Goal: Task Accomplishment & Management: Use online tool/utility

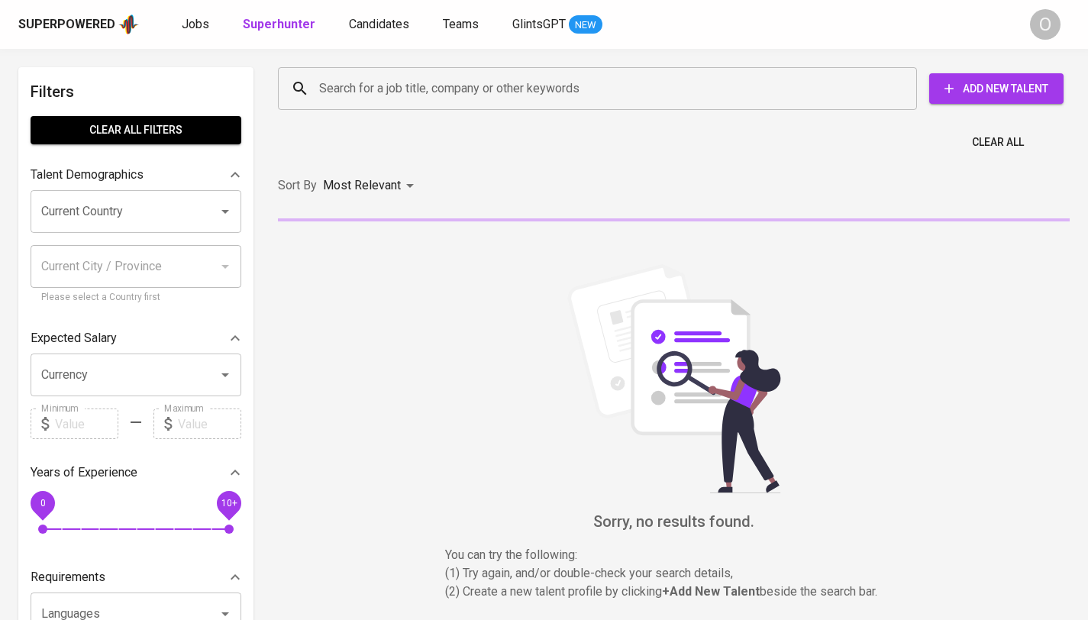
click at [424, 96] on input "Search for a job title, company or other keywords" at bounding box center [601, 88] width 572 height 29
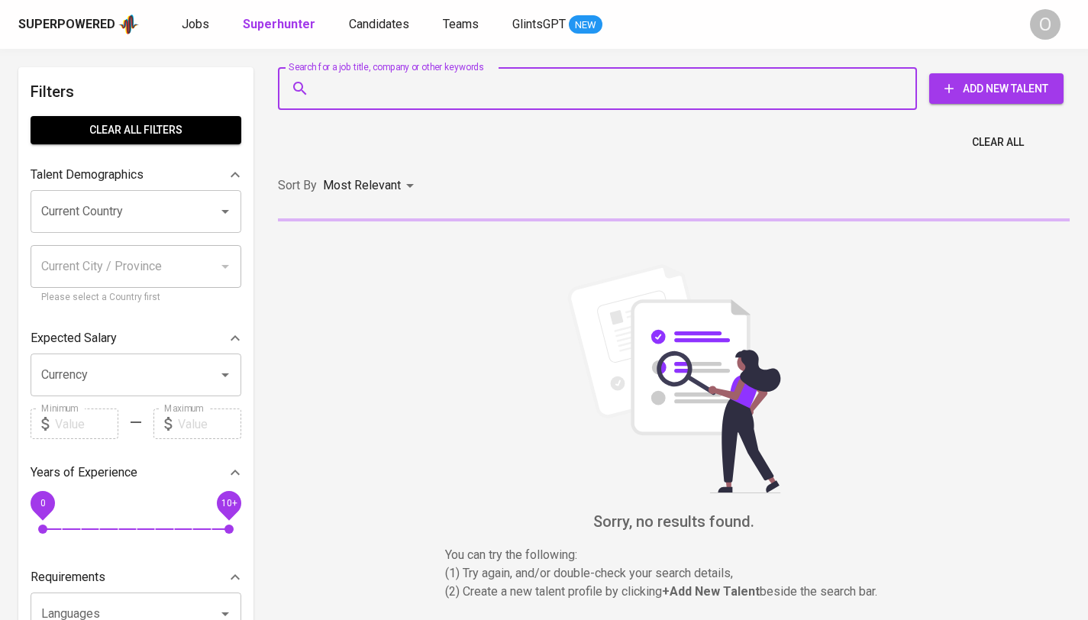
paste input "[EMAIL_ADDRESS][DOMAIN_NAME]"
type input "[EMAIL_ADDRESS][DOMAIN_NAME]"
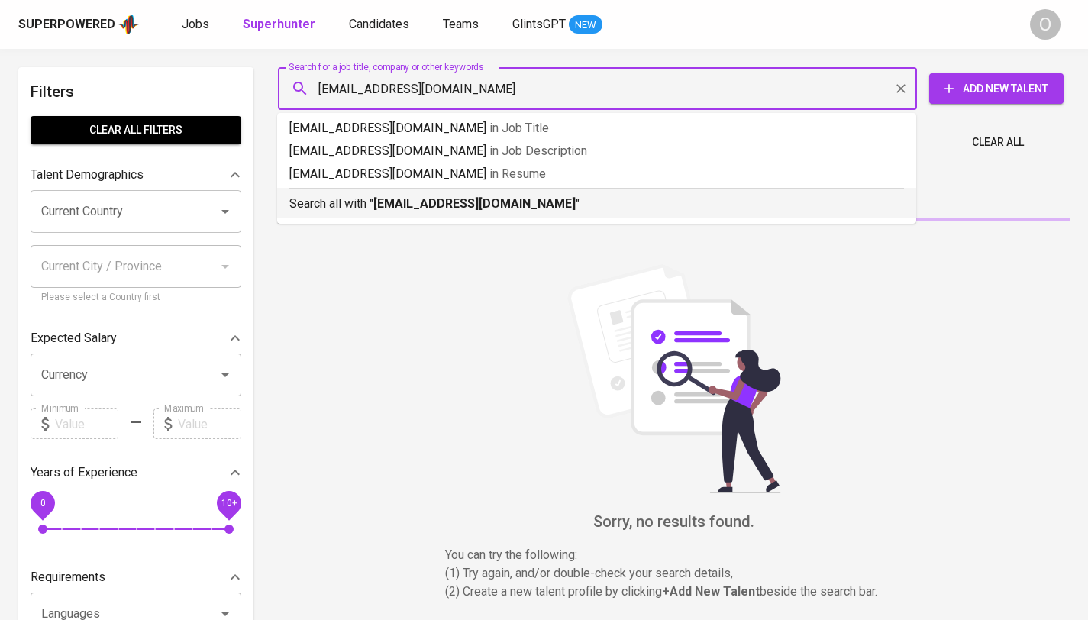
click at [386, 208] on b "[EMAIL_ADDRESS][DOMAIN_NAME]" at bounding box center [474, 203] width 202 height 15
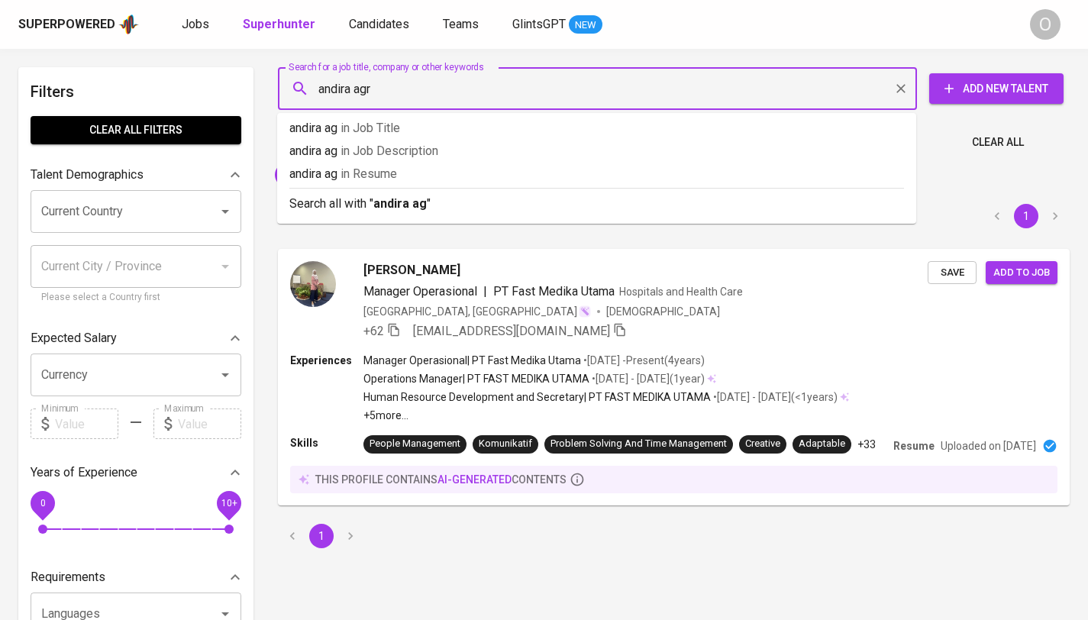
type input "andira agro"
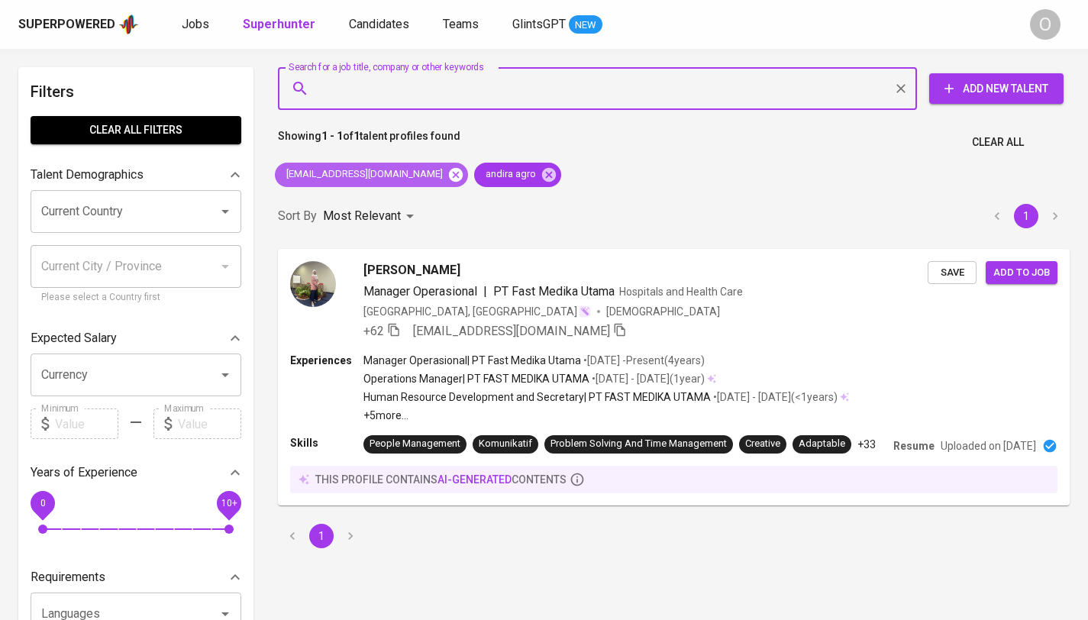
click at [449, 176] on icon at bounding box center [456, 174] width 14 height 14
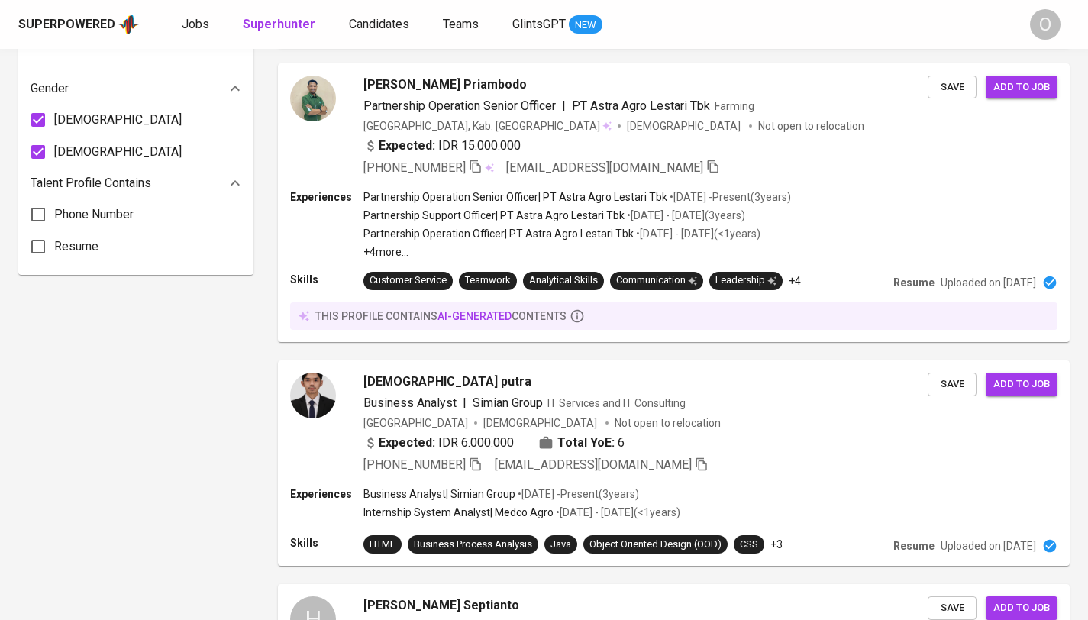
scroll to position [1247, 0]
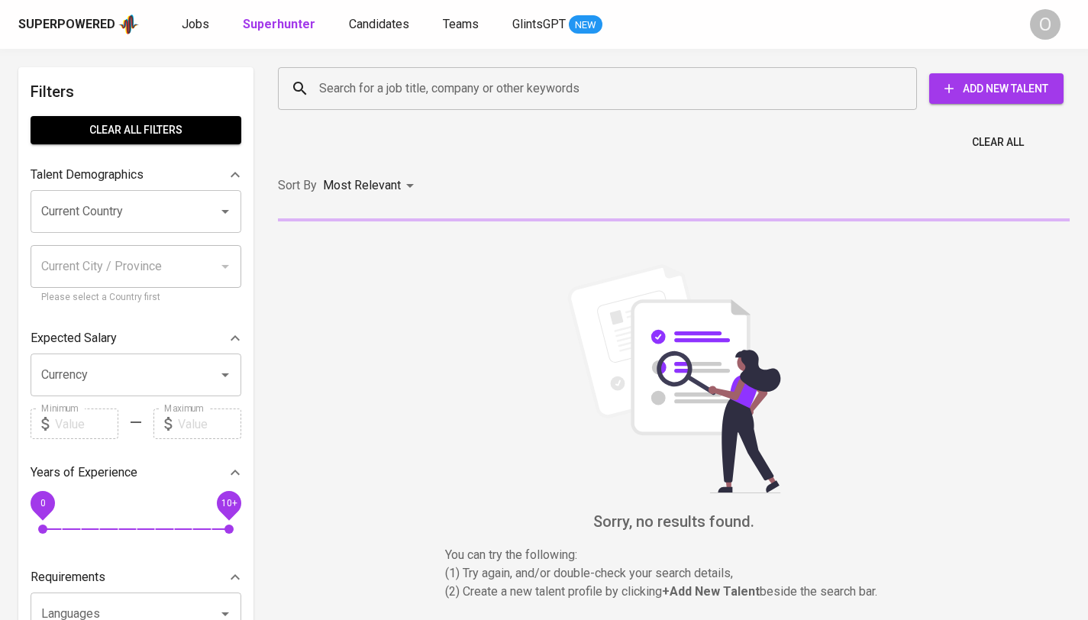
click at [457, 92] on input "Search for a job title, company or other keywords" at bounding box center [601, 88] width 572 height 29
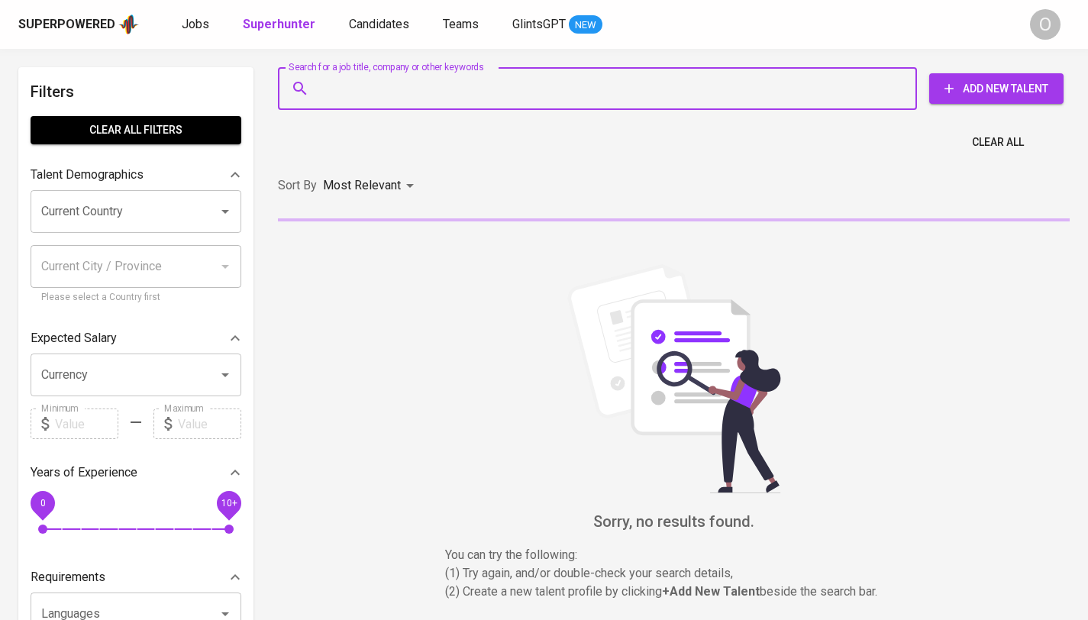
paste input "[EMAIL_ADDRESS][DOMAIN_NAME]"
type input "[EMAIL_ADDRESS][DOMAIN_NAME]"
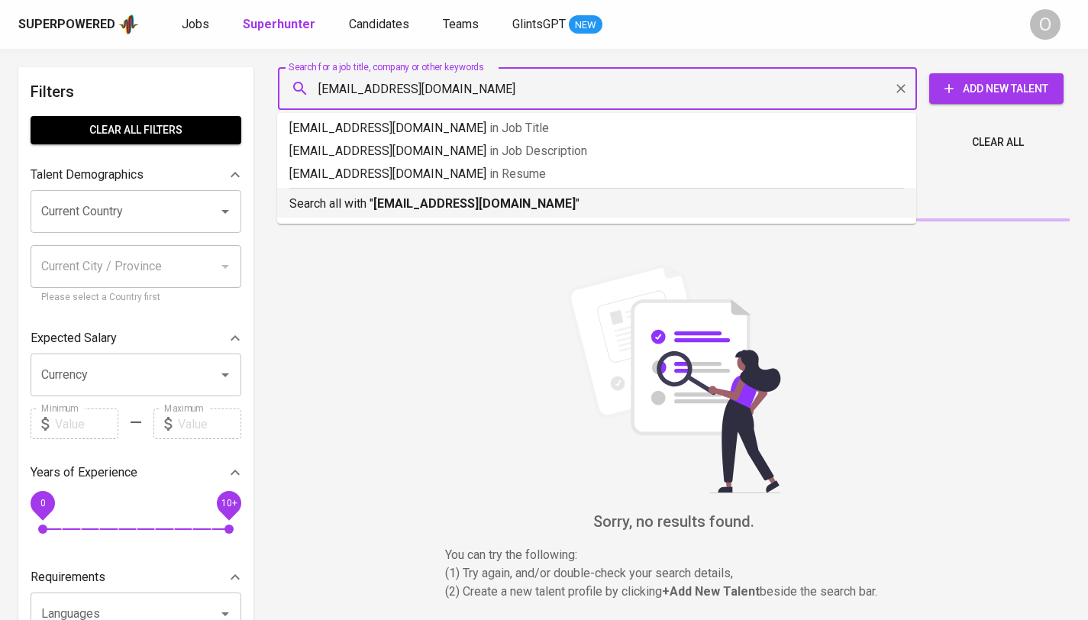
click at [388, 210] on b "[EMAIL_ADDRESS][DOMAIN_NAME]" at bounding box center [474, 203] width 202 height 15
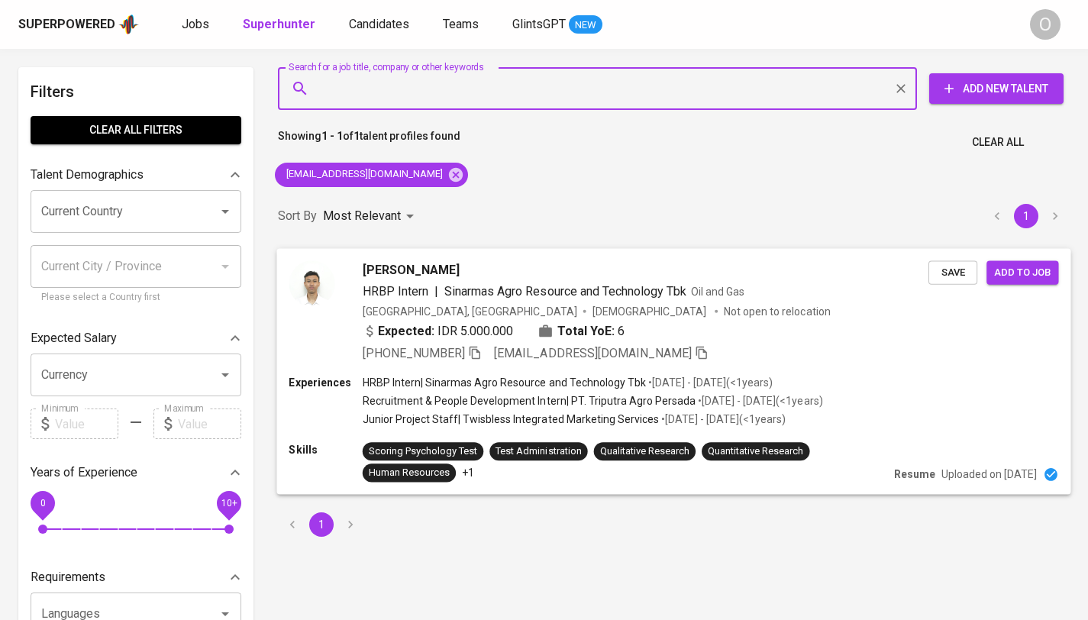
click at [478, 350] on icon "button" at bounding box center [475, 352] width 14 height 14
click at [605, 94] on input "Search for a job title, company or other keywords" at bounding box center [601, 88] width 572 height 29
paste input "[EMAIL_ADDRESS][DOMAIN_NAME]"
type input "[EMAIL_ADDRESS][DOMAIN_NAME]"
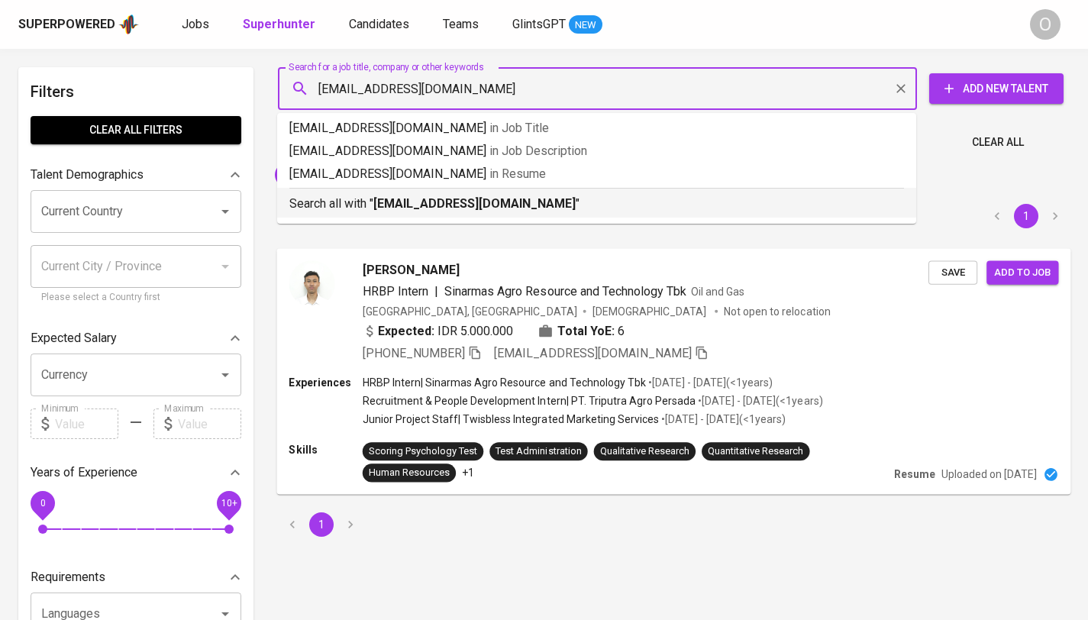
click at [434, 201] on b "[EMAIL_ADDRESS][DOMAIN_NAME]" at bounding box center [474, 203] width 202 height 15
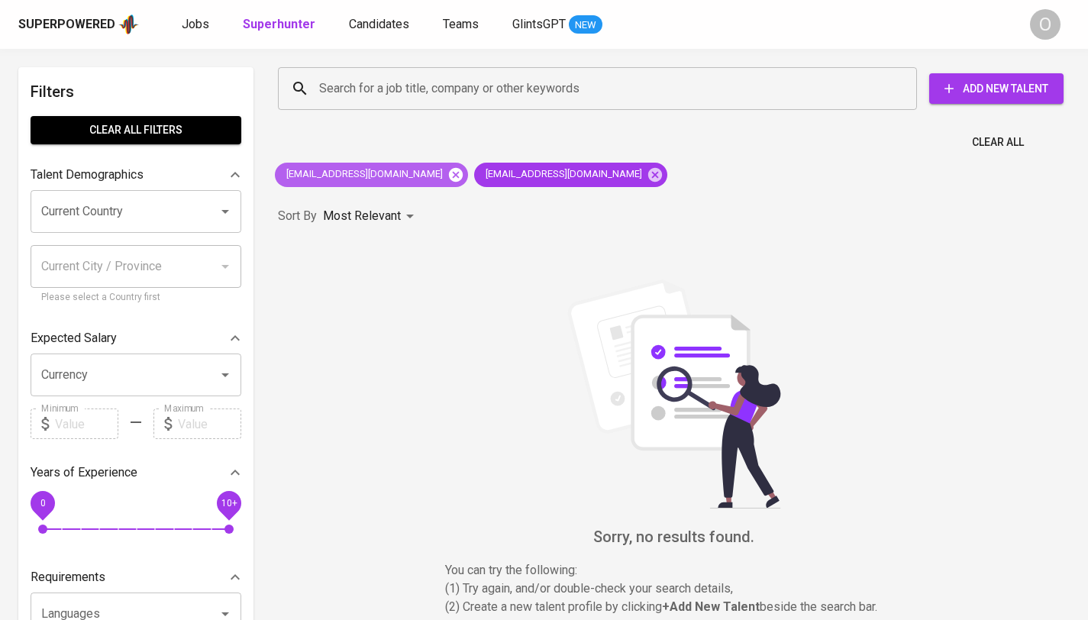
click at [449, 175] on icon at bounding box center [456, 174] width 14 height 14
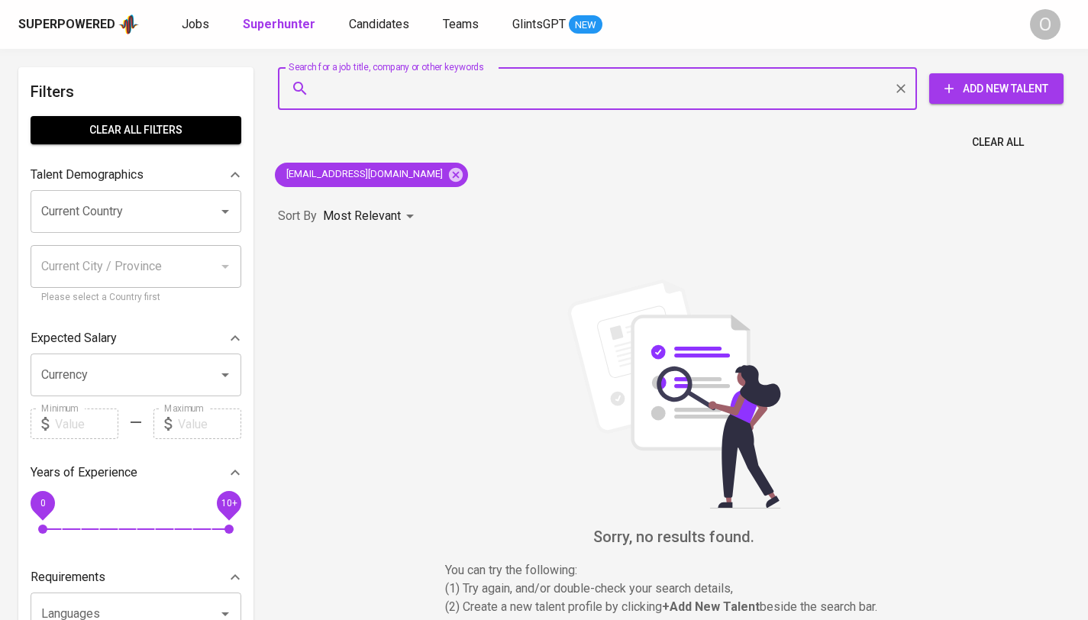
click at [460, 84] on input "Search for a job title, company or other keywords" at bounding box center [601, 88] width 572 height 29
paste input "[DATE]"
type input "[DATE]"
paste input "PT VANDO TEKNIK SOLUSI"
type input "PT VANDO TEKNIK SOLUSI"
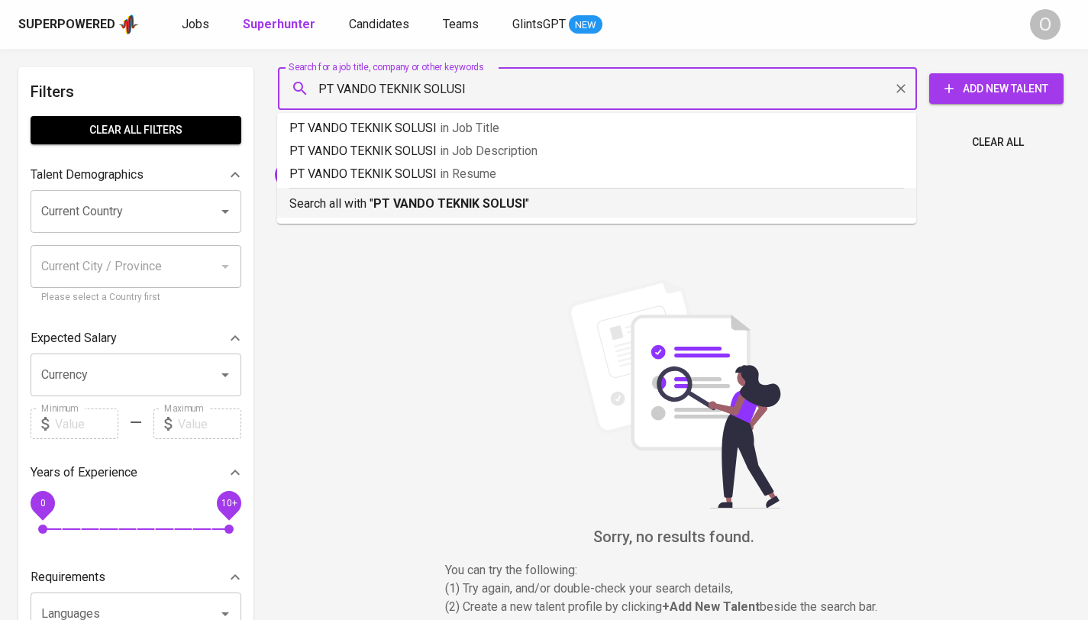
click at [424, 211] on p "Search all with " PT VANDO TEKNIK SOLUSI "" at bounding box center [596, 204] width 615 height 18
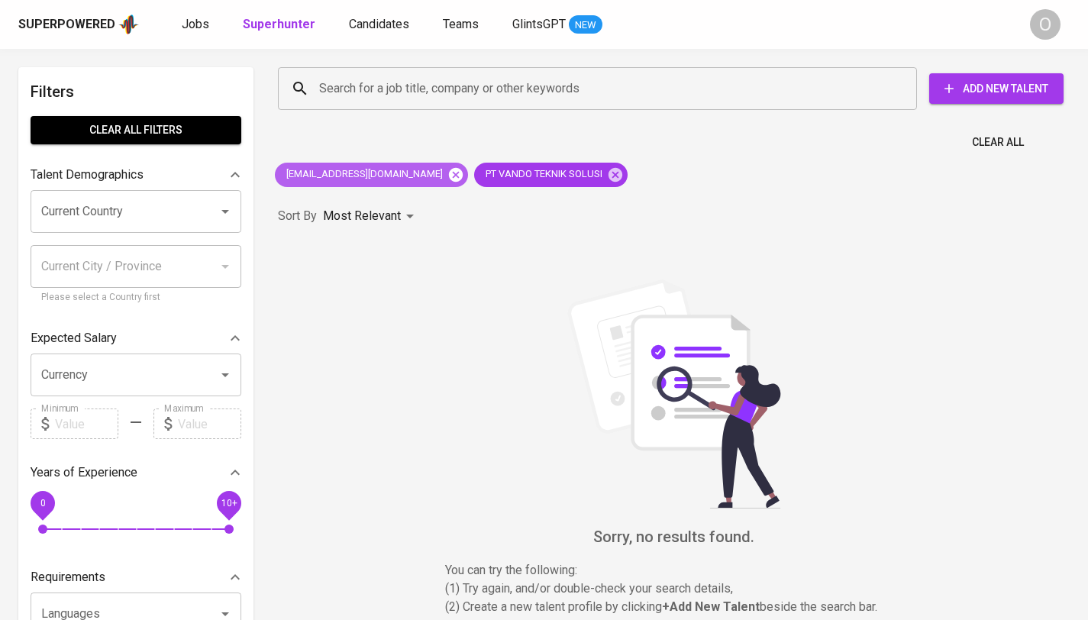
click at [447, 176] on icon at bounding box center [455, 174] width 17 height 17
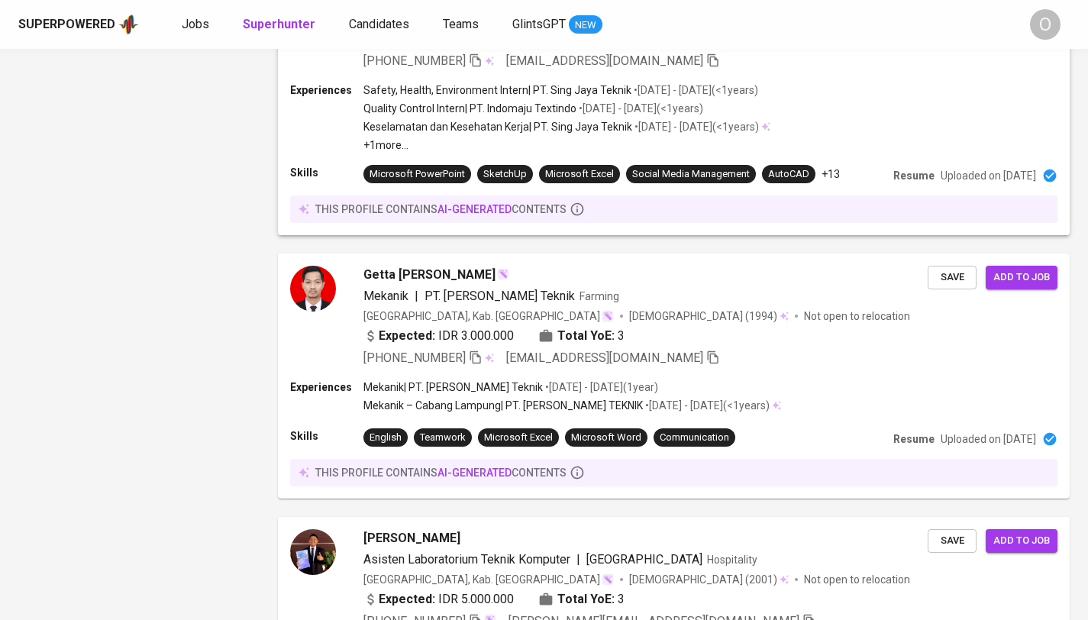
scroll to position [2299, 0]
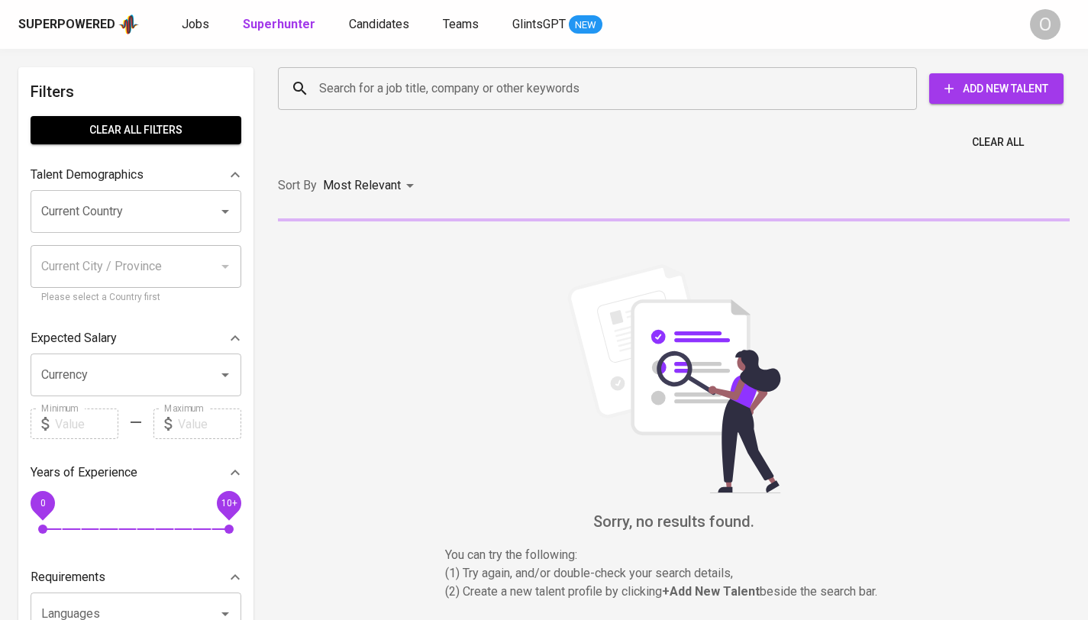
click at [389, 82] on input "Search for a job title, company or other keywords" at bounding box center [601, 88] width 572 height 29
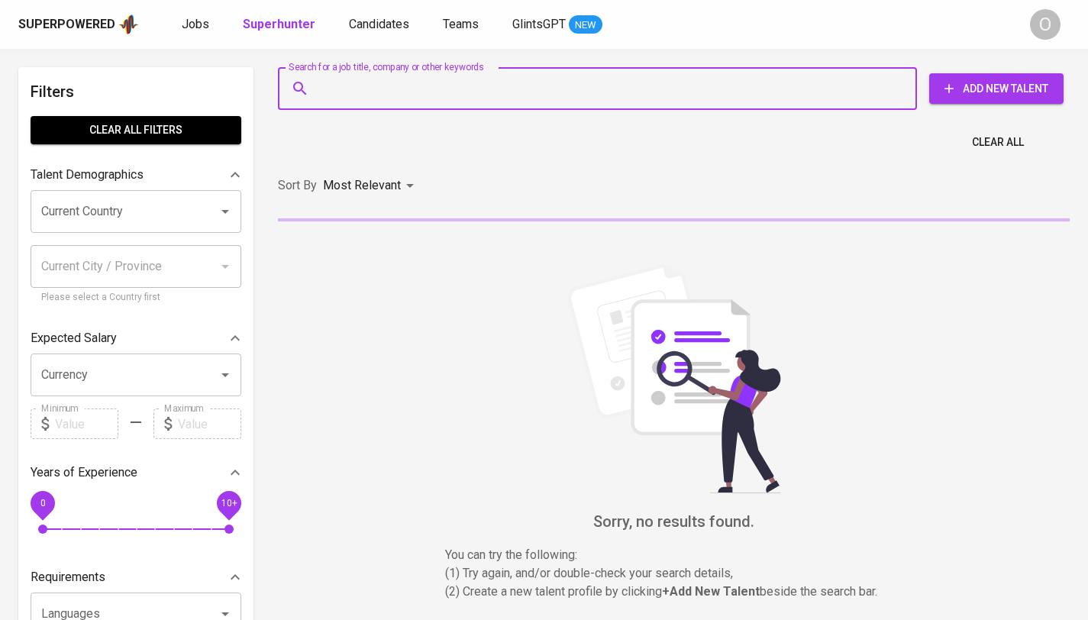
paste input "atriadhani@gmail.com"
type input "atriadhani@gmail.com"
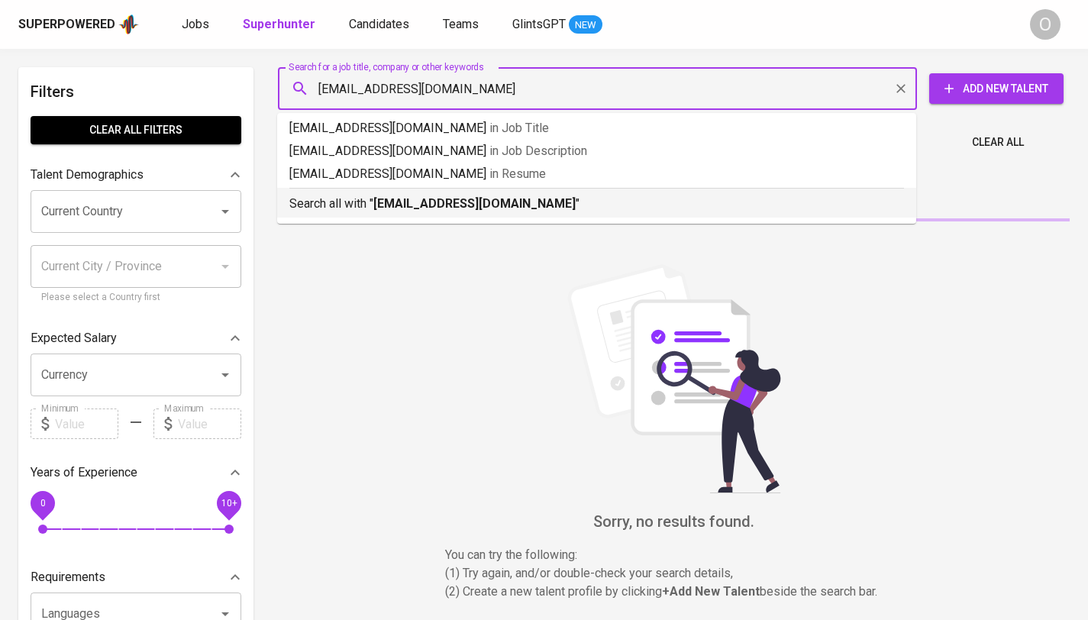
click at [396, 199] on b "atriadhani@gmail.com" at bounding box center [474, 203] width 202 height 15
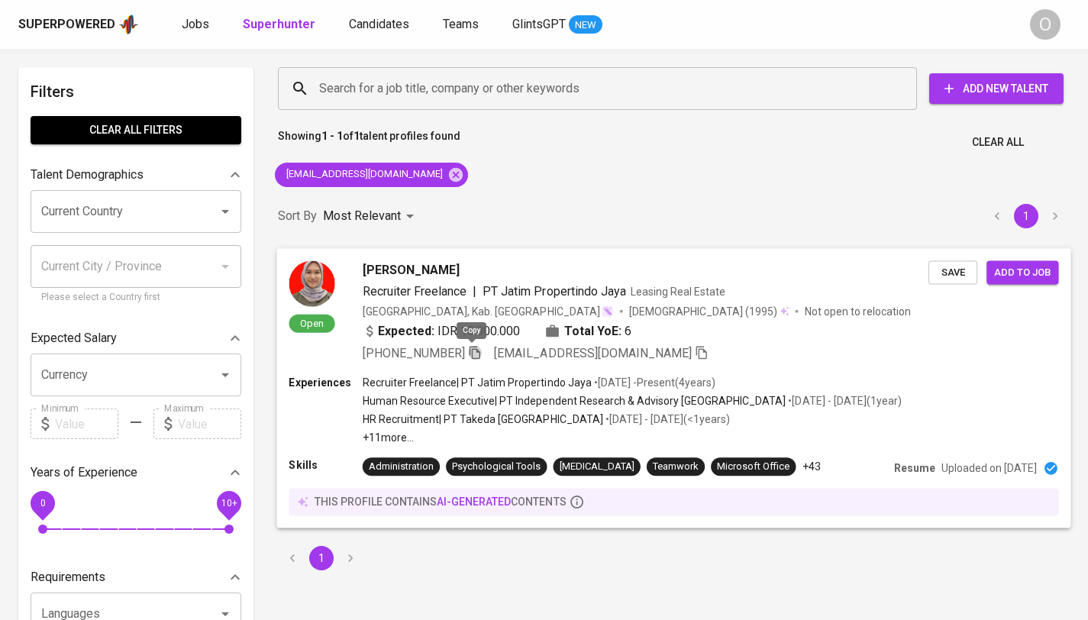
click at [468, 350] on icon "button" at bounding box center [475, 352] width 14 height 14
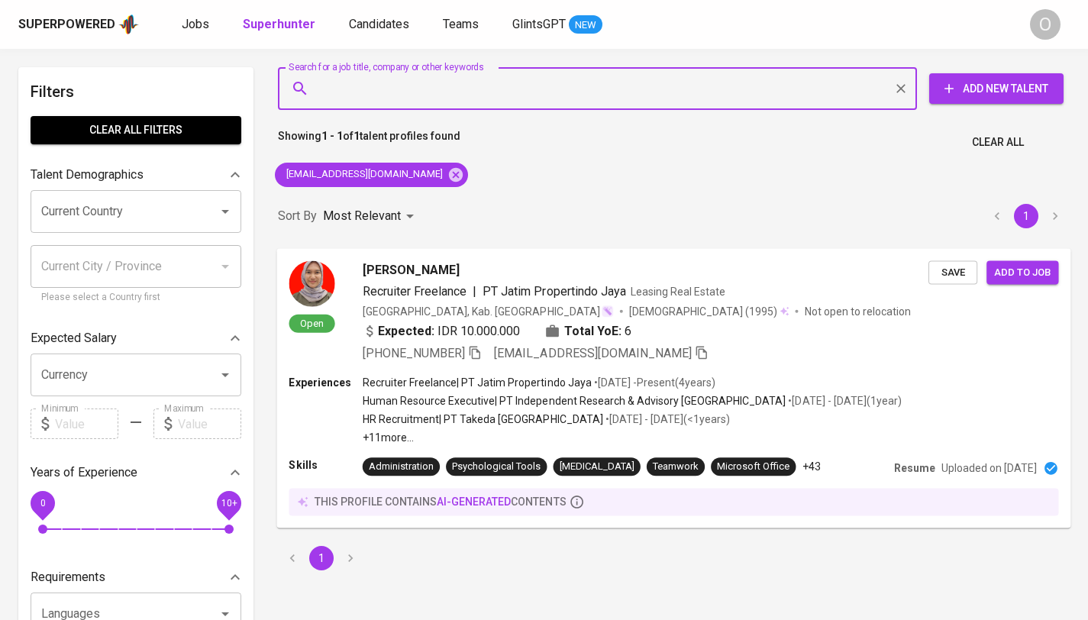
click at [544, 82] on input "Search for a job title, company or other keywords" at bounding box center [601, 88] width 572 height 29
paste input "nurulfatiyah7@gmail.com"
type input "nurulfatiyah7@gmail.com"
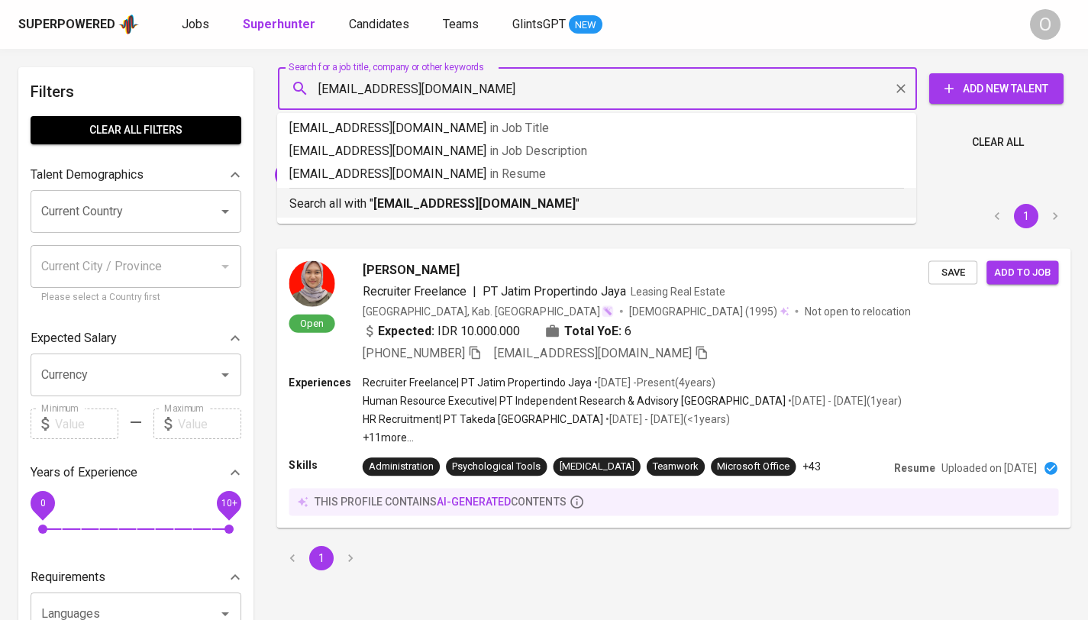
click at [415, 194] on div "Search all with " nurulfatiyah7@gmail.com "" at bounding box center [596, 200] width 615 height 25
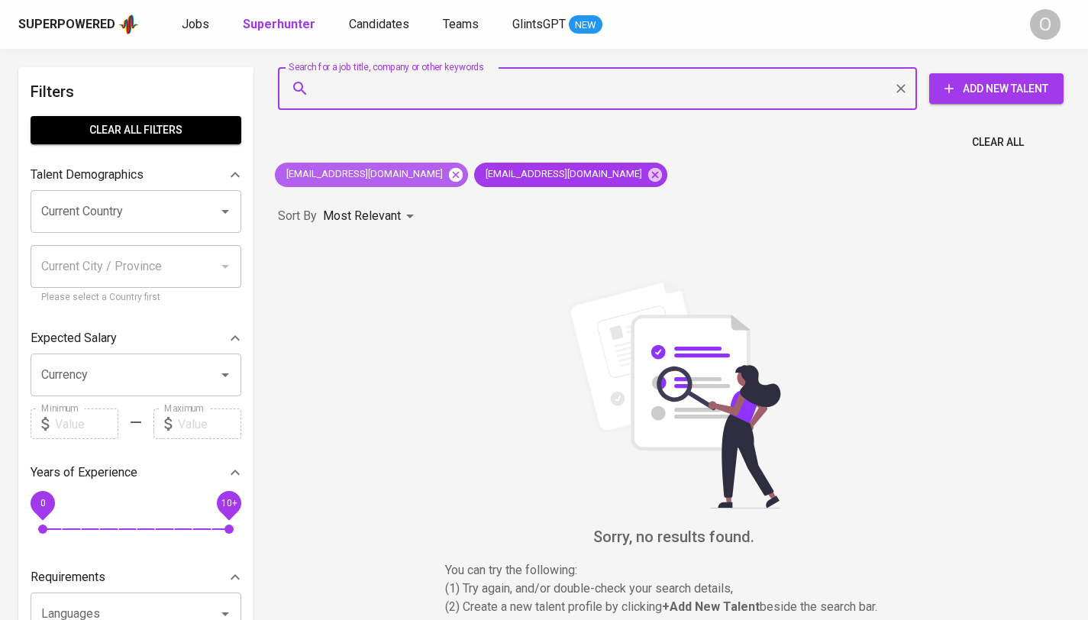
click at [449, 172] on icon at bounding box center [456, 174] width 14 height 14
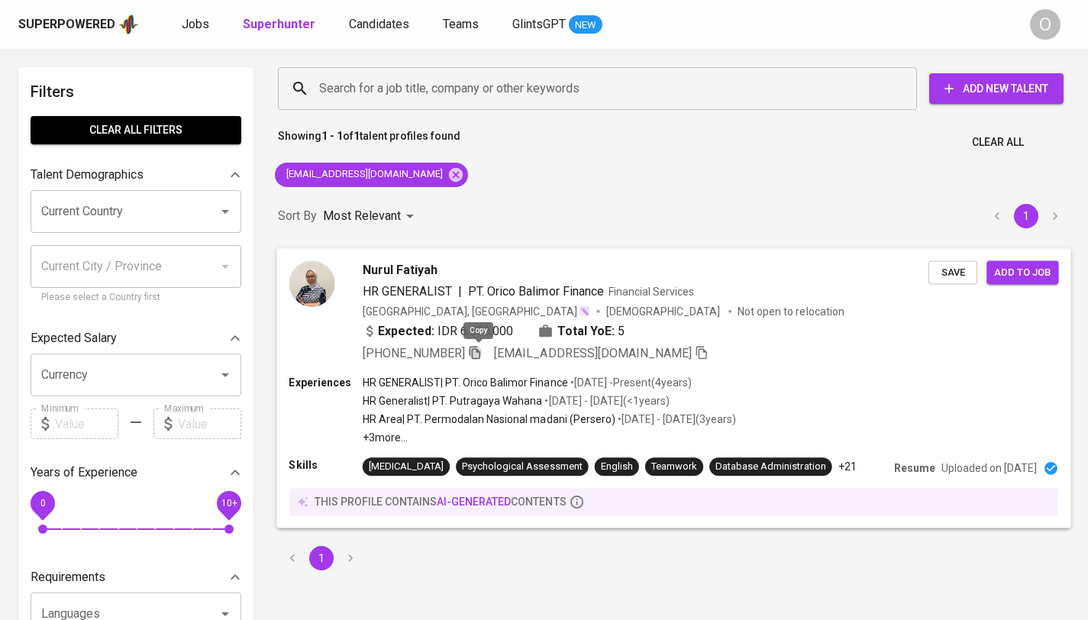
click at [476, 355] on icon "button" at bounding box center [475, 352] width 11 height 13
click at [463, 98] on input "Search for a job title, company or other keywords" at bounding box center [601, 88] width 572 height 29
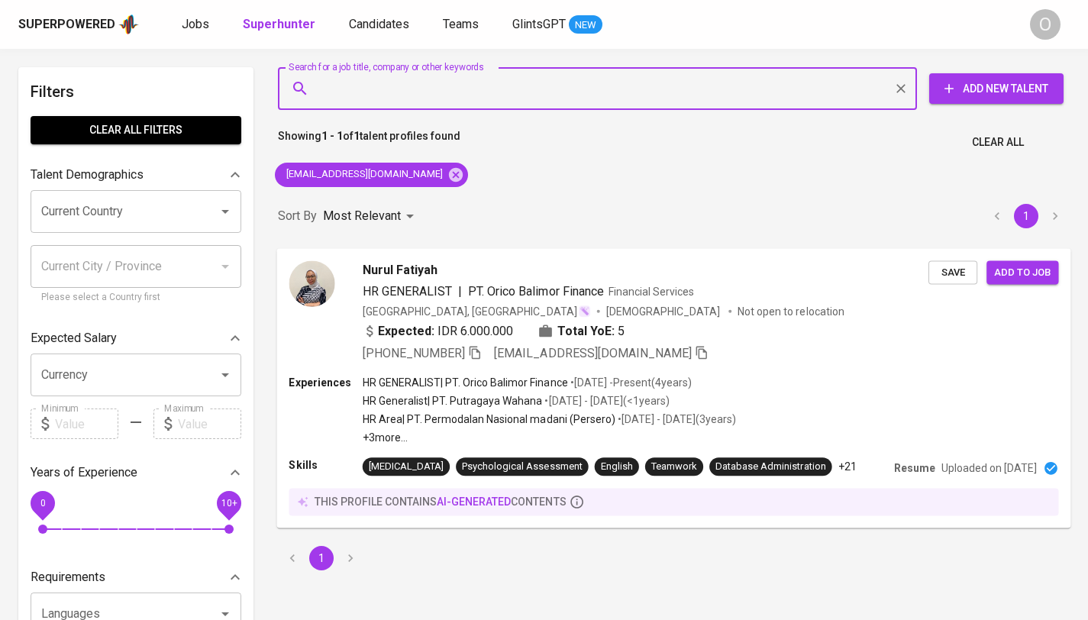
paste input "nunikpratiwii@gmail.com"
type input "nunikpratiwii@gmail.com"
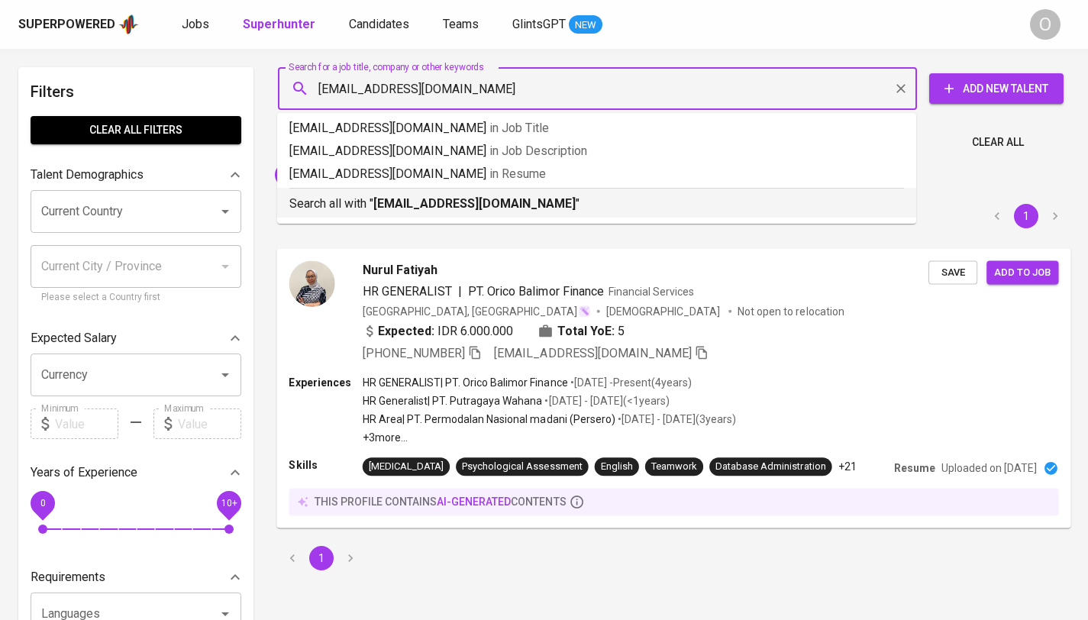
click at [436, 196] on b "nunikpratiwii@gmail.com" at bounding box center [474, 203] width 202 height 15
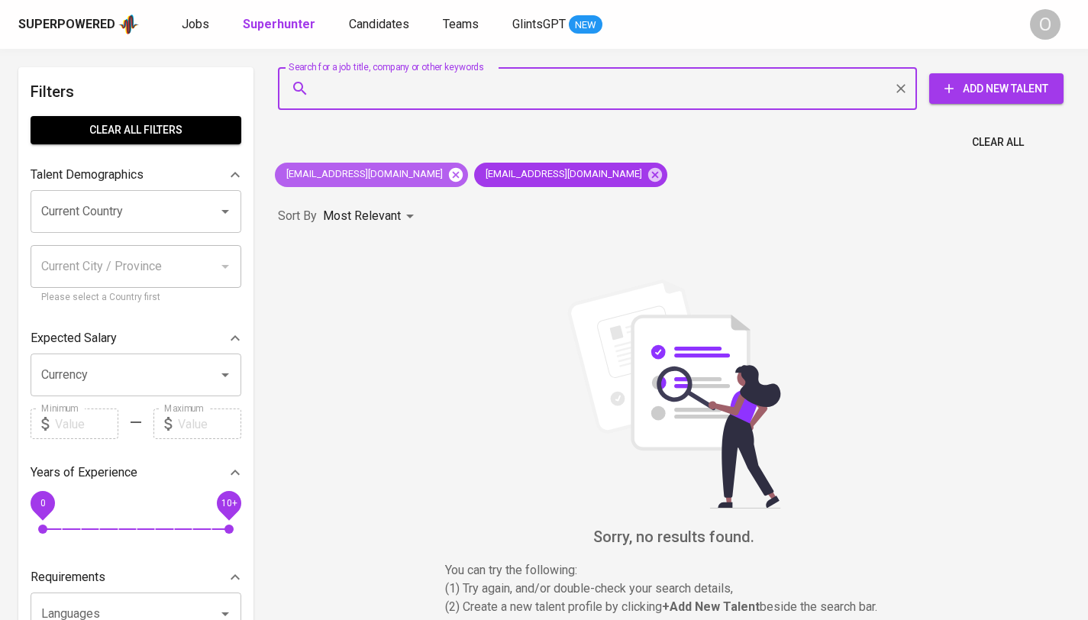
click at [449, 179] on icon at bounding box center [456, 174] width 14 height 14
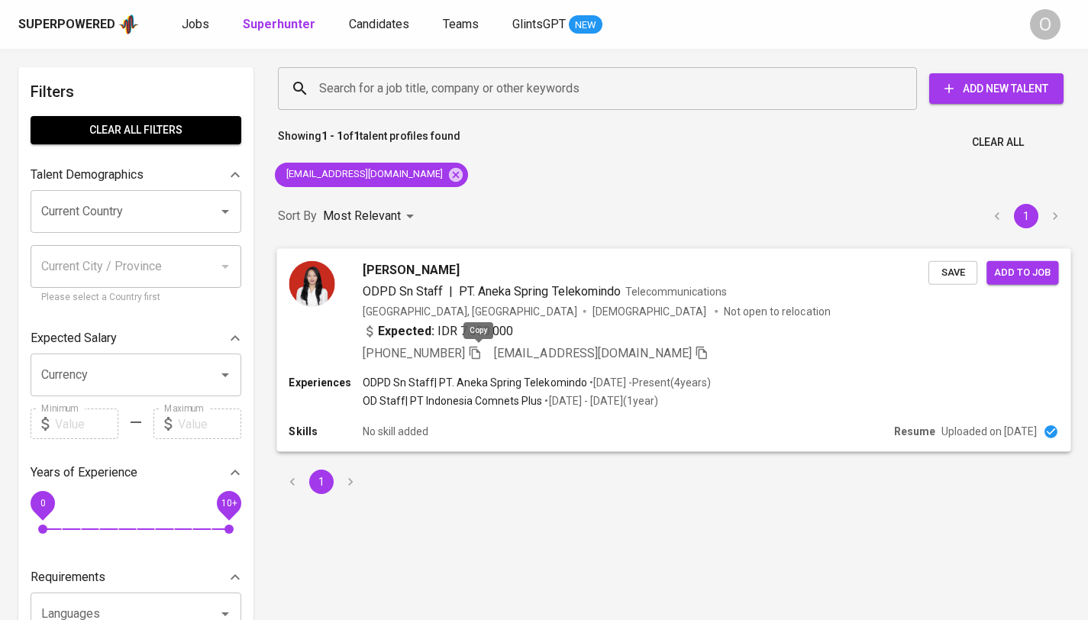
click at [478, 352] on icon "button" at bounding box center [475, 352] width 14 height 14
click at [461, 94] on input "Search for a job title, company or other keywords" at bounding box center [601, 88] width 572 height 29
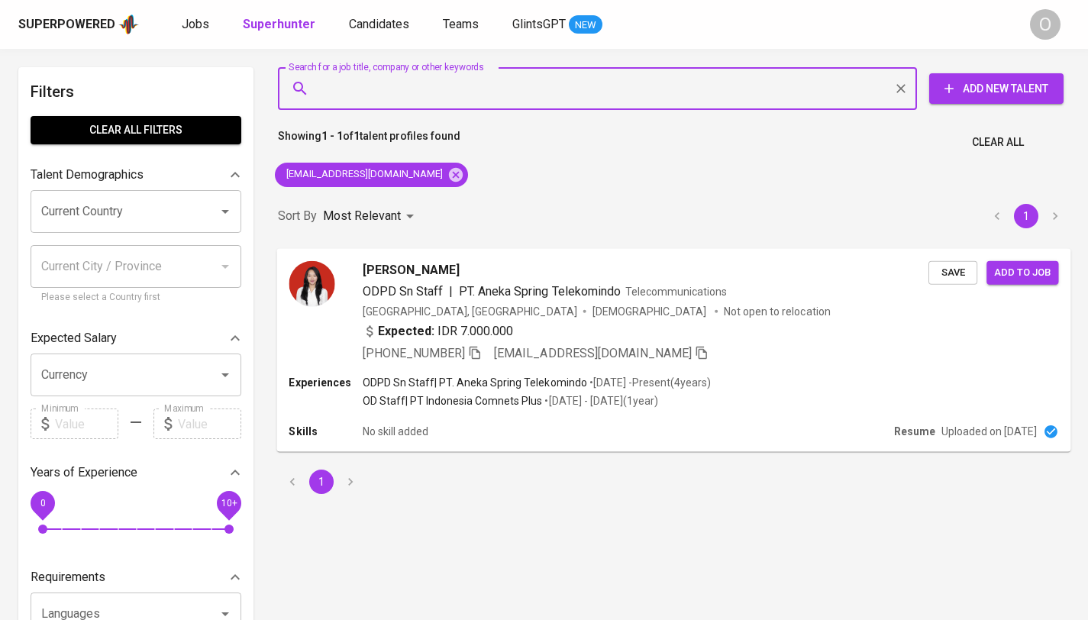
paste input "destyflorence@gmail.com"
type input "destyflorence@gmail.com"
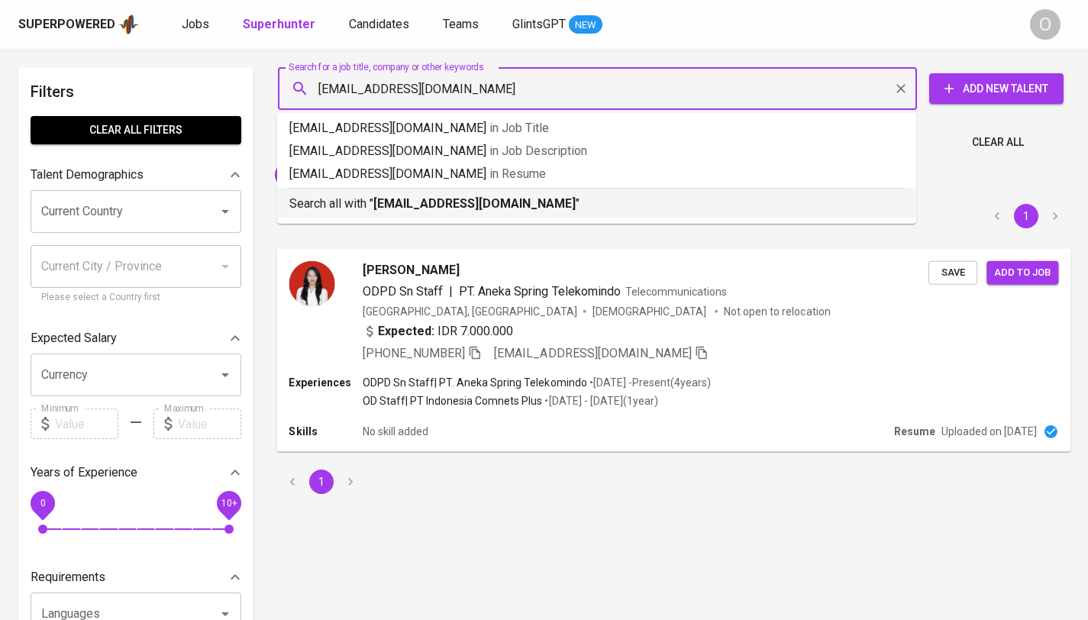
click at [417, 202] on b "destyflorence@gmail.com" at bounding box center [474, 203] width 202 height 15
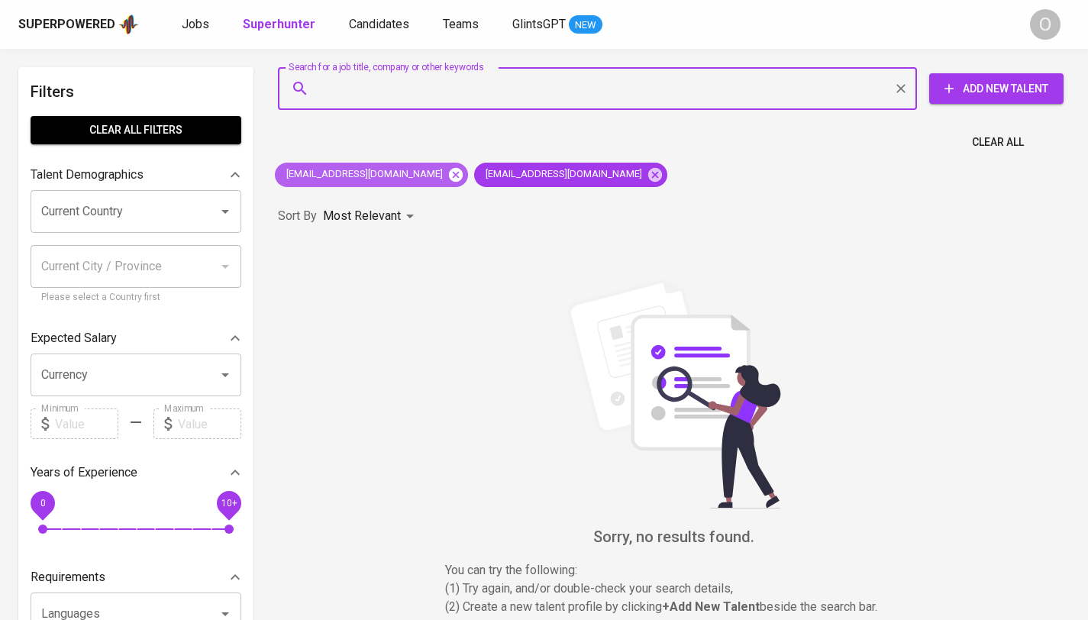
click at [449, 181] on icon at bounding box center [456, 174] width 14 height 14
